Goal: Task Accomplishment & Management: Manage account settings

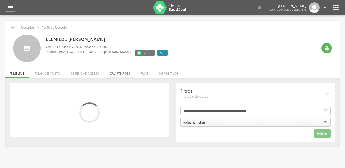
click at [123, 72] on li "Quarteirões" at bounding box center [119, 72] width 31 height 12
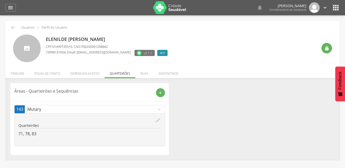
click at [158, 121] on icon "edit" at bounding box center [158, 120] width 6 height 6
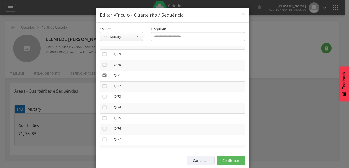
scroll to position [747, 0]
drag, startPoint x: 103, startPoint y: 67, endPoint x: 107, endPoint y: 149, distance: 81.9
click at [102, 67] on icon "" at bounding box center [104, 67] width 5 height 5
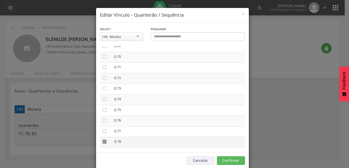
click at [103, 142] on icon "" at bounding box center [104, 141] width 5 height 5
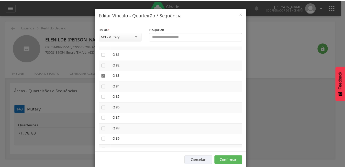
scroll to position [870, 0]
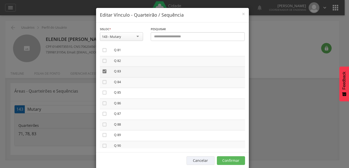
click at [102, 72] on icon "" at bounding box center [104, 71] width 5 height 5
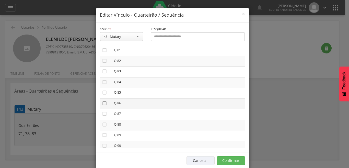
click at [102, 102] on icon "" at bounding box center [104, 103] width 5 height 5
click at [103, 92] on icon "" at bounding box center [104, 92] width 5 height 5
click at [102, 102] on icon "" at bounding box center [104, 103] width 5 height 5
click at [227, 158] on button "Confirmar" at bounding box center [231, 160] width 28 height 9
